Goal: Download file/media

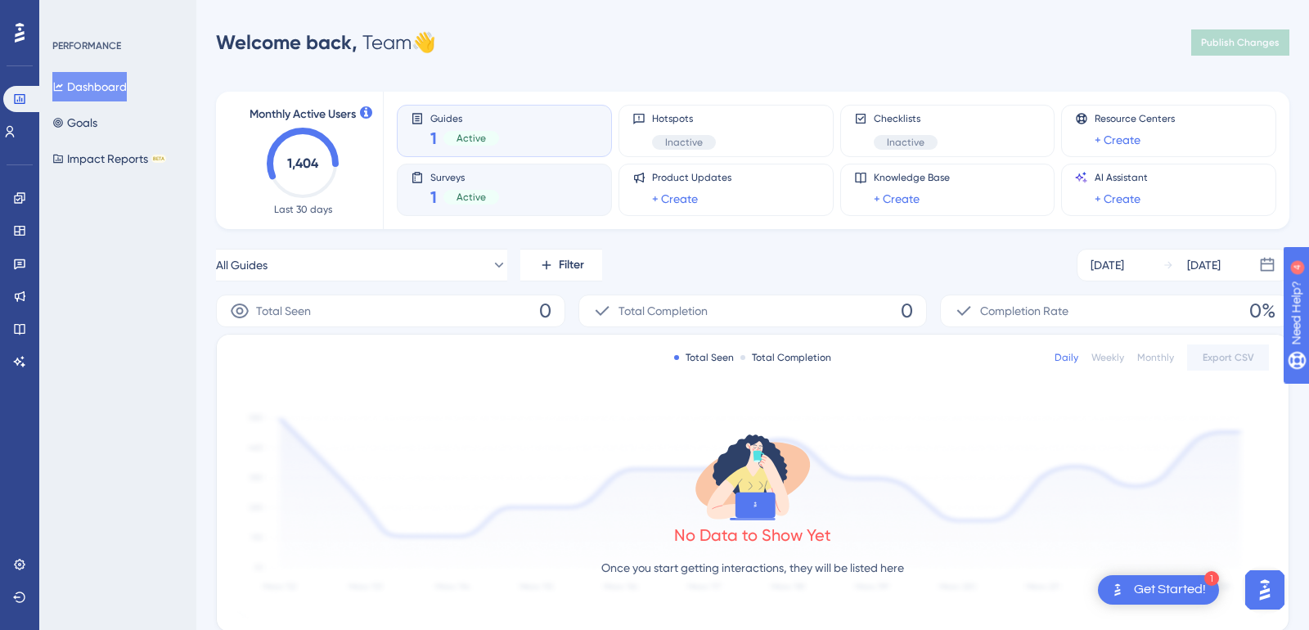
click at [495, 185] on div "Surveys 1 Active" at bounding box center [464, 190] width 69 height 38
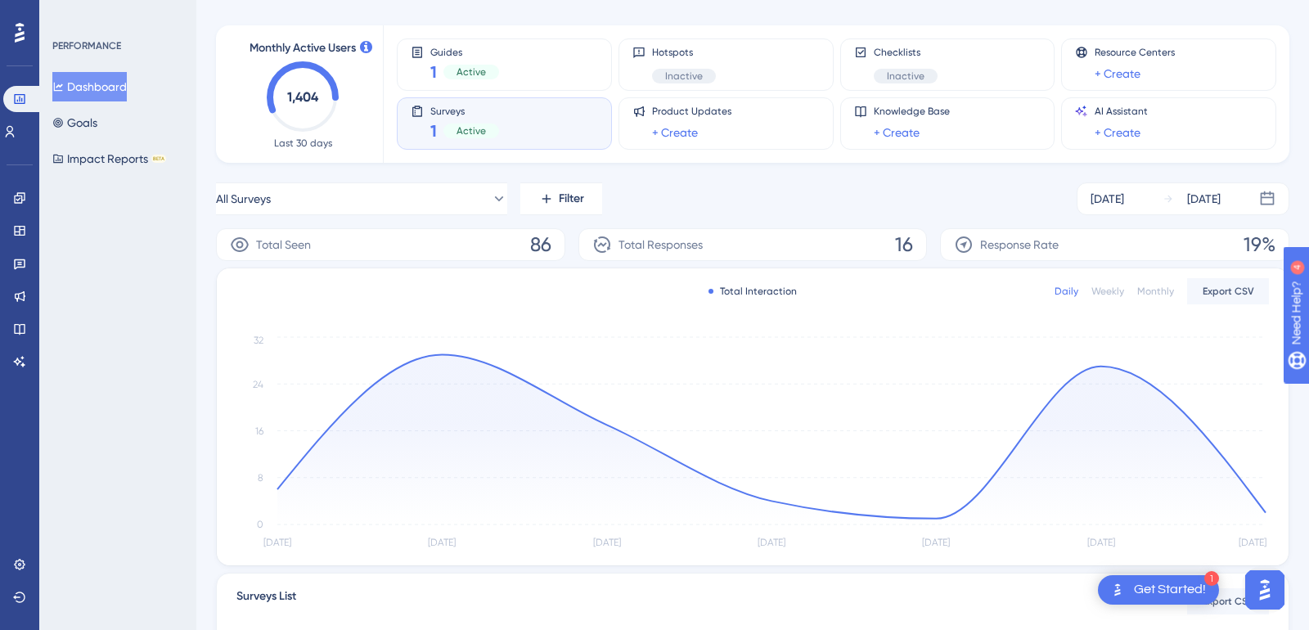
scroll to position [74, 0]
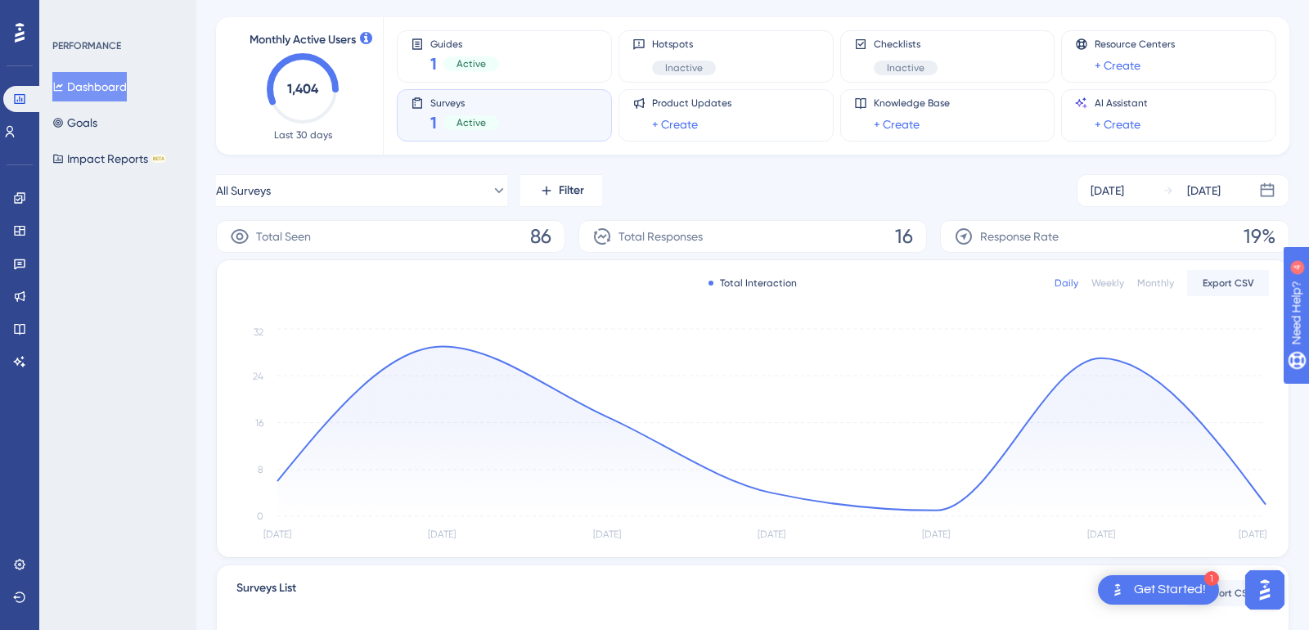
click at [656, 233] on span "Total Responses" at bounding box center [660, 237] width 84 height 20
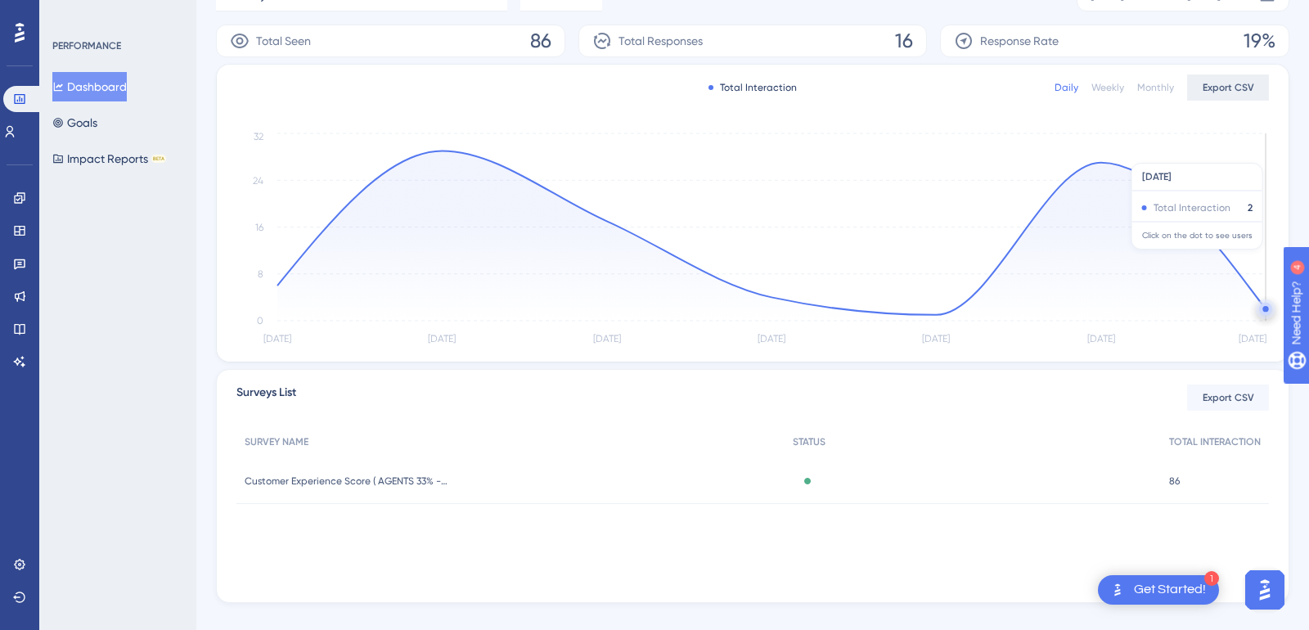
scroll to position [294, 0]
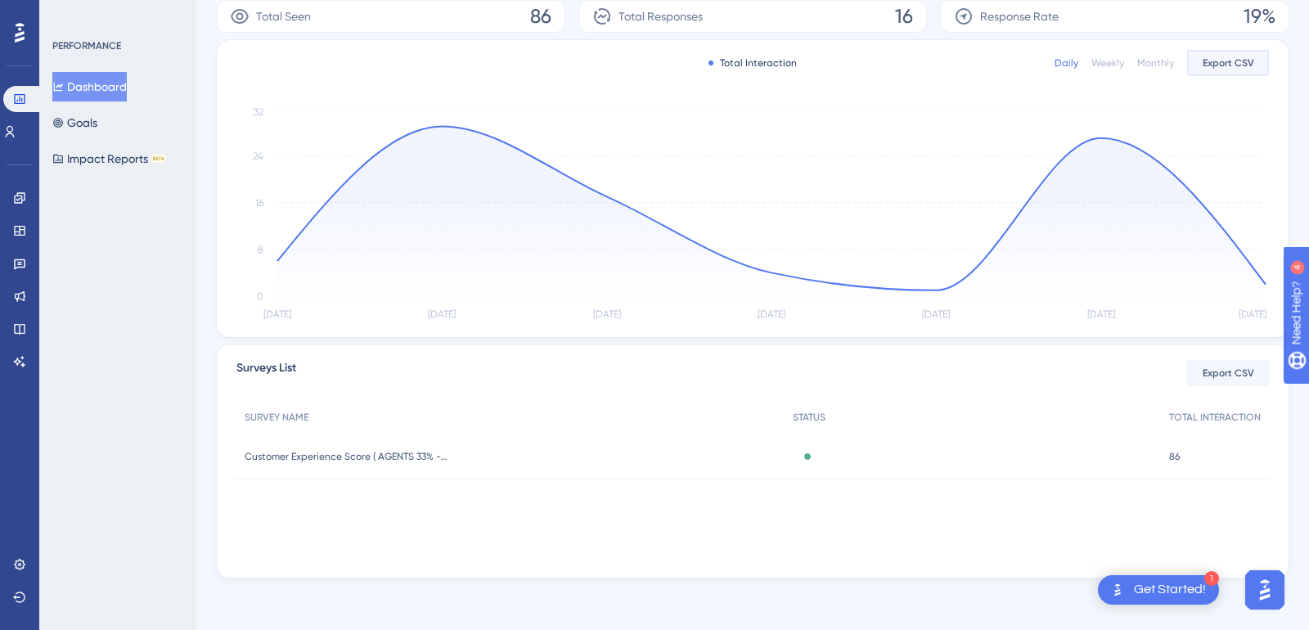
click at [1230, 61] on span "Export CSV" at bounding box center [1228, 62] width 52 height 13
click at [1242, 370] on span "Export CSV" at bounding box center [1228, 372] width 52 height 13
click at [15, 270] on link at bounding box center [19, 263] width 13 height 26
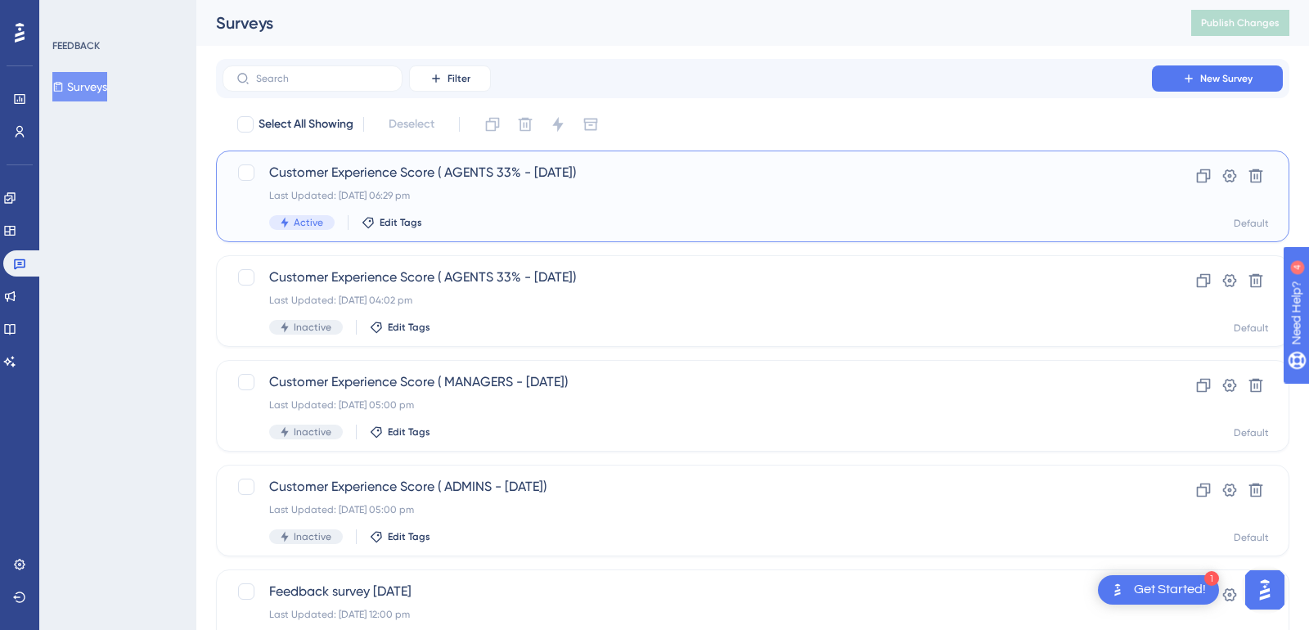
click at [581, 179] on span "Customer Experience Score ( AGENTS 33% - [DATE])" at bounding box center [687, 173] width 836 height 20
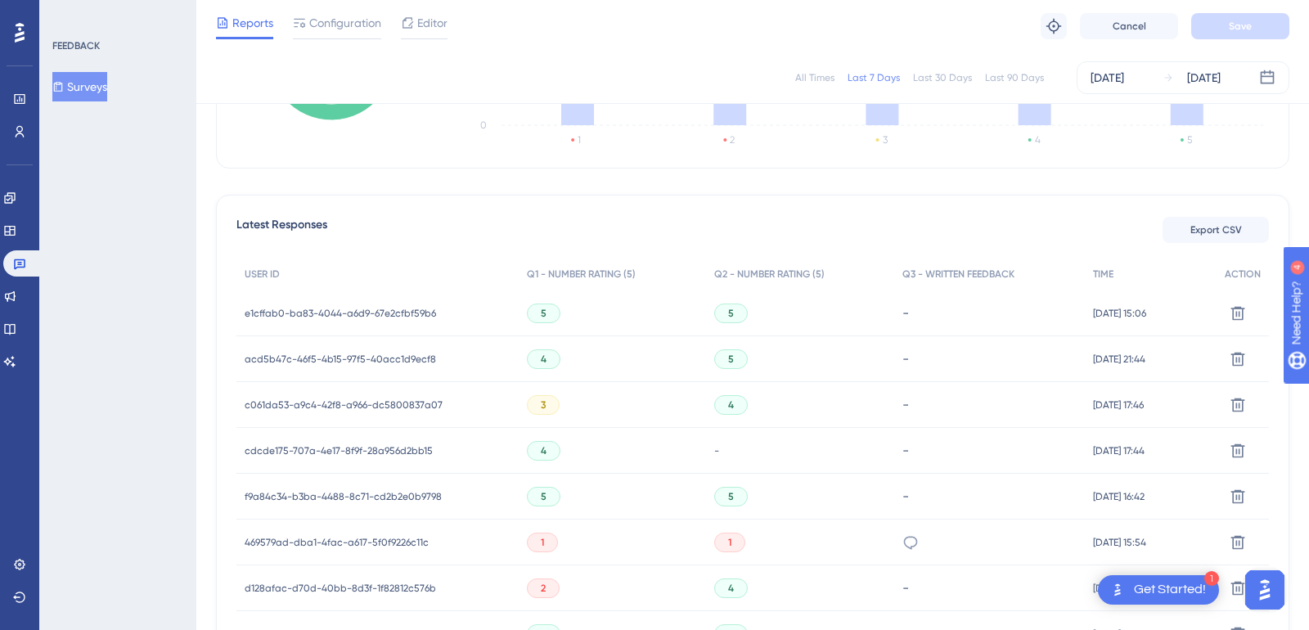
scroll to position [375, 0]
click at [1214, 233] on button "Export CSV" at bounding box center [1215, 226] width 106 height 26
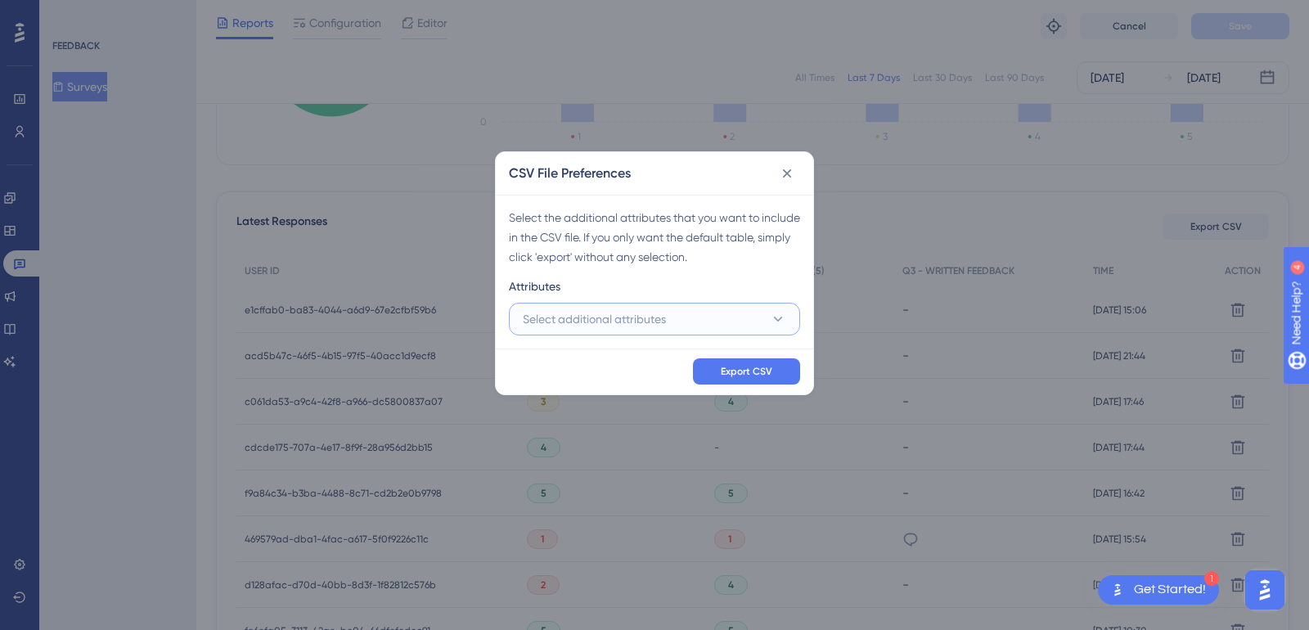
click at [683, 319] on button "Select additional attributes" at bounding box center [654, 319] width 291 height 33
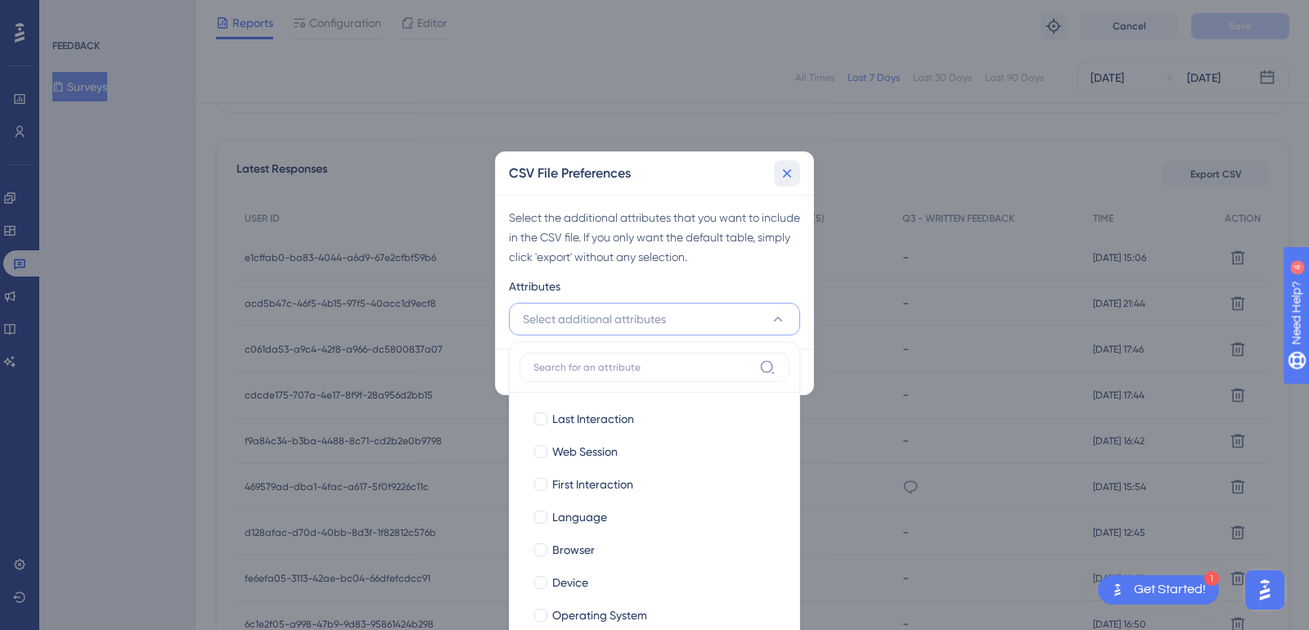
click at [792, 171] on icon at bounding box center [787, 173] width 16 height 16
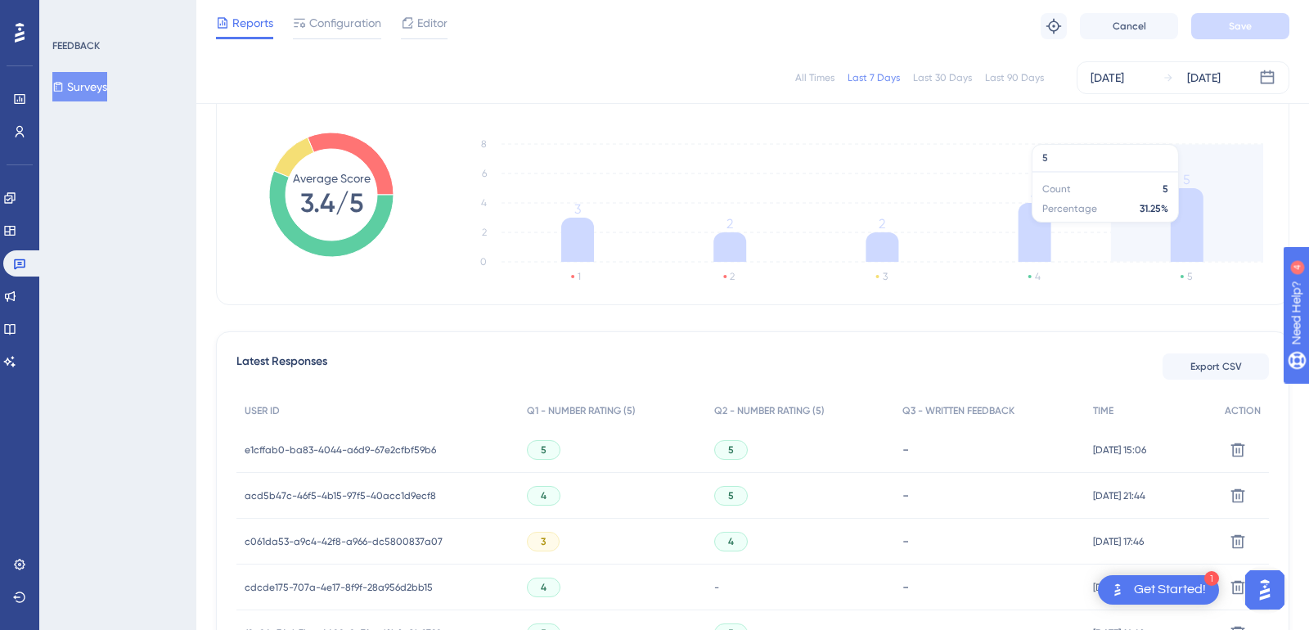
scroll to position [295, 0]
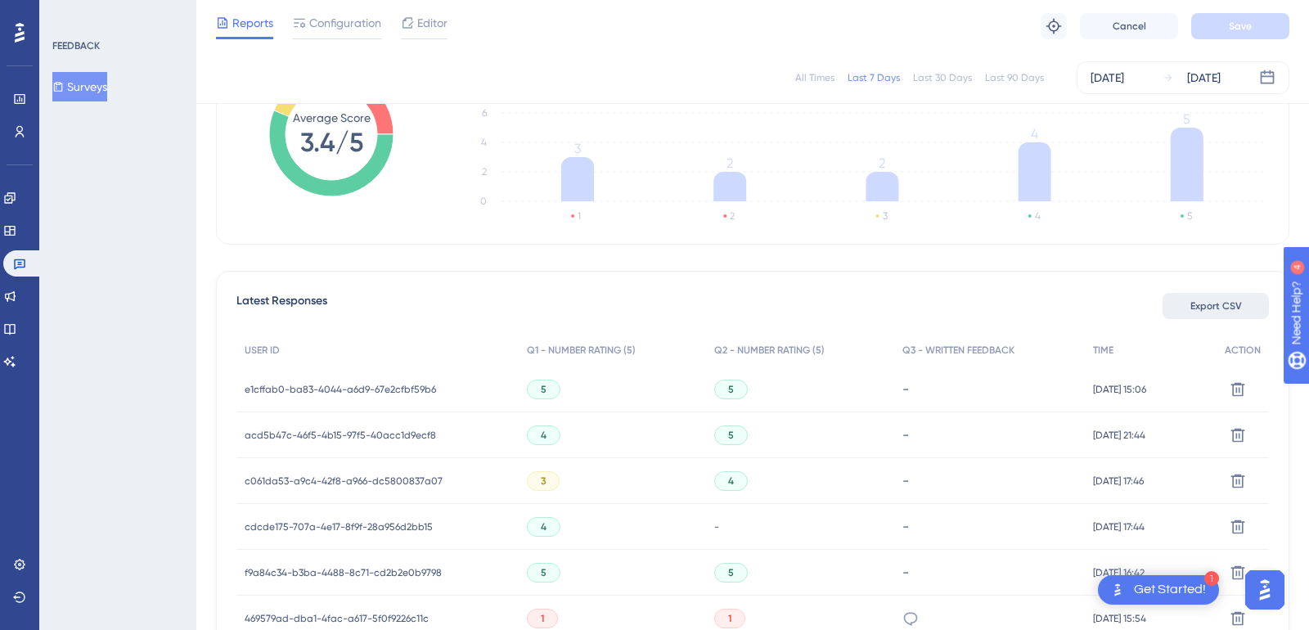
click at [1234, 310] on span "Export CSV" at bounding box center [1216, 305] width 52 height 13
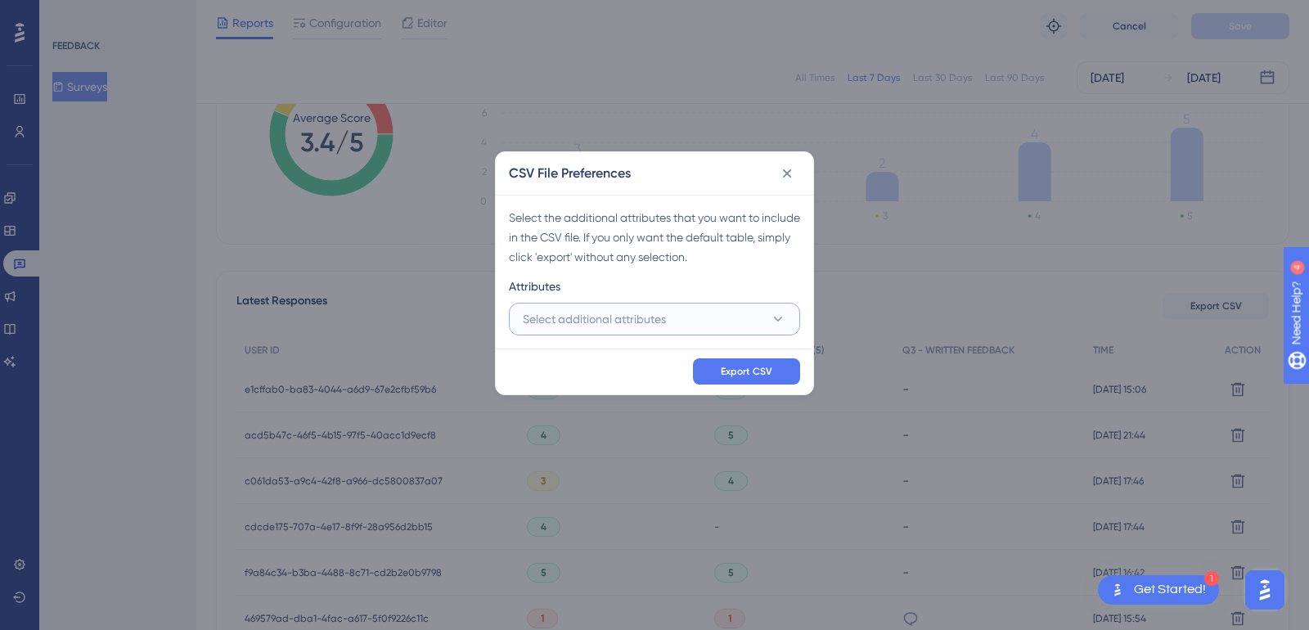
click at [748, 316] on button "Select additional attributes" at bounding box center [654, 319] width 291 height 33
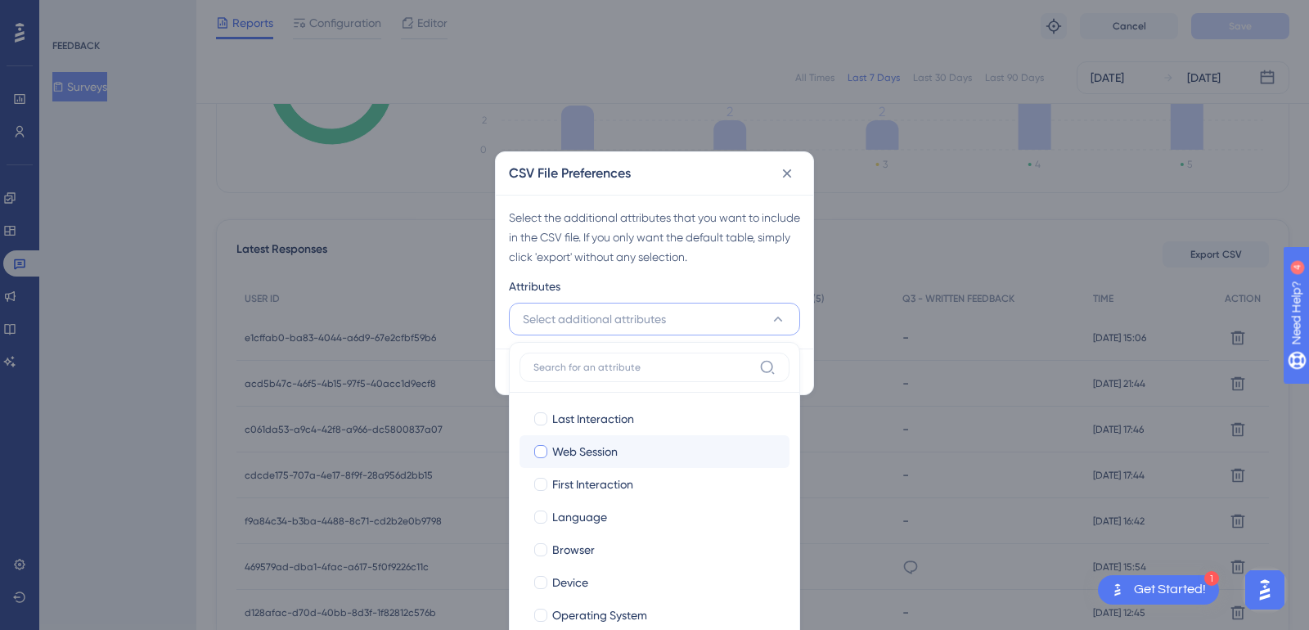
scroll to position [110, 0]
